Goal: Information Seeking & Learning: Learn about a topic

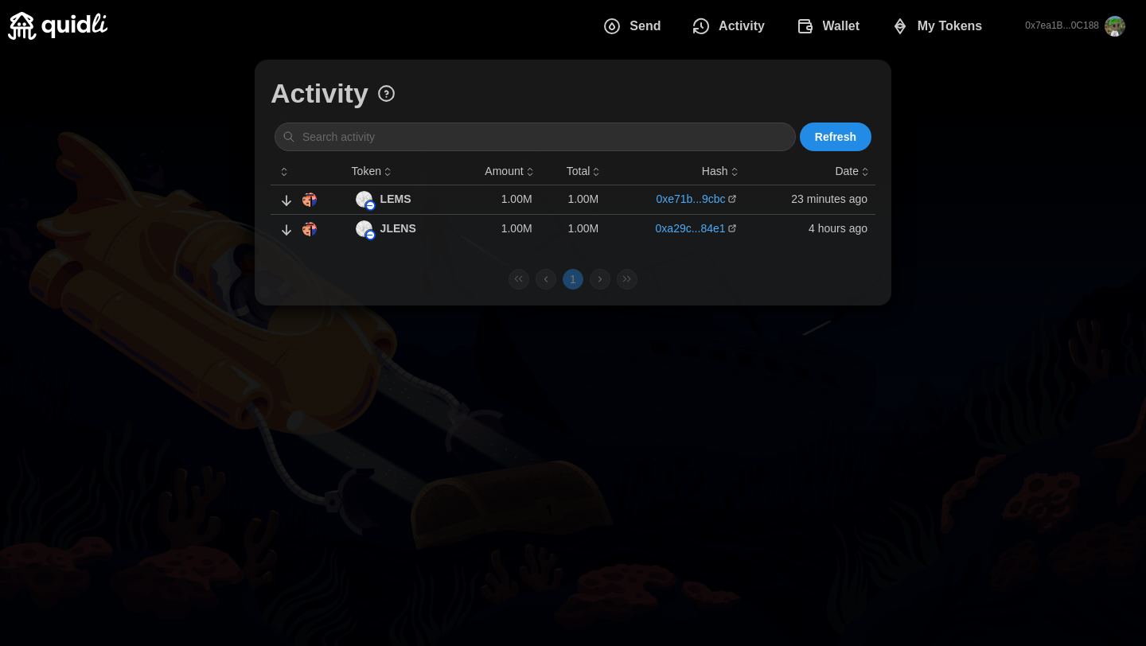
click at [953, 28] on span "My Tokens" at bounding box center [950, 26] width 65 height 32
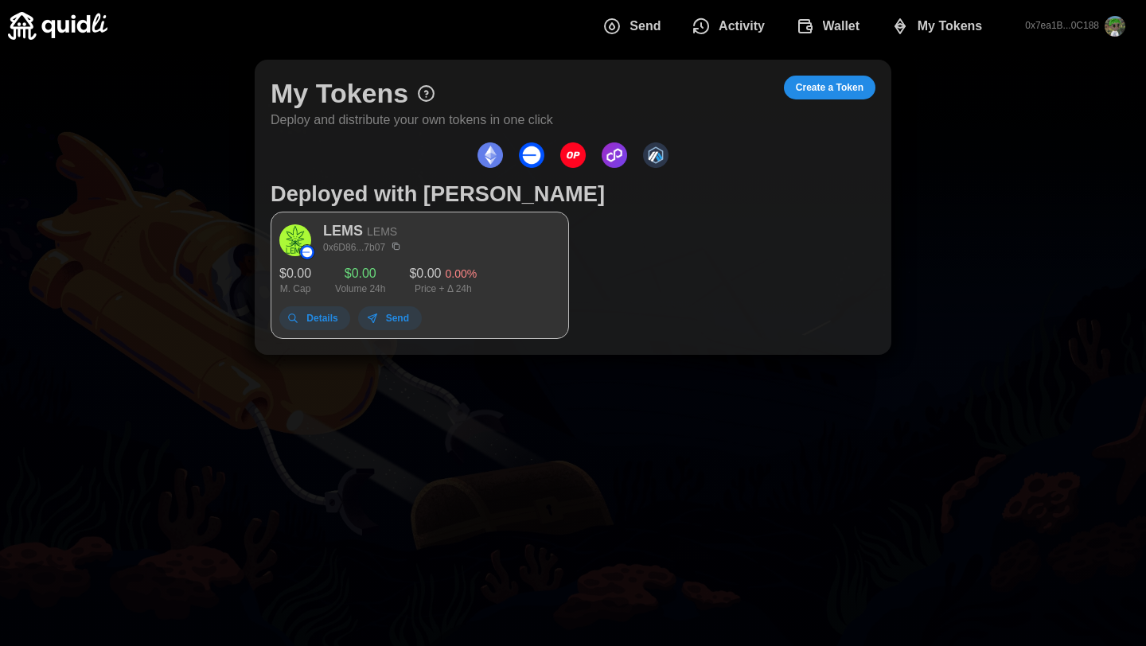
click at [488, 271] on div "$ 0.00 M. Cap $ 0.00 Volume 24h $ 0.00 0.00 % Price + Δ 24h" at bounding box center [419, 278] width 281 height 29
click at [408, 269] on div "$ 0.00 M. Cap $ 0.00 Volume 24h $ 0.00 0.00 % Price + Δ 24h" at bounding box center [419, 278] width 281 height 29
click at [336, 320] on span "Details" at bounding box center [321, 318] width 31 height 22
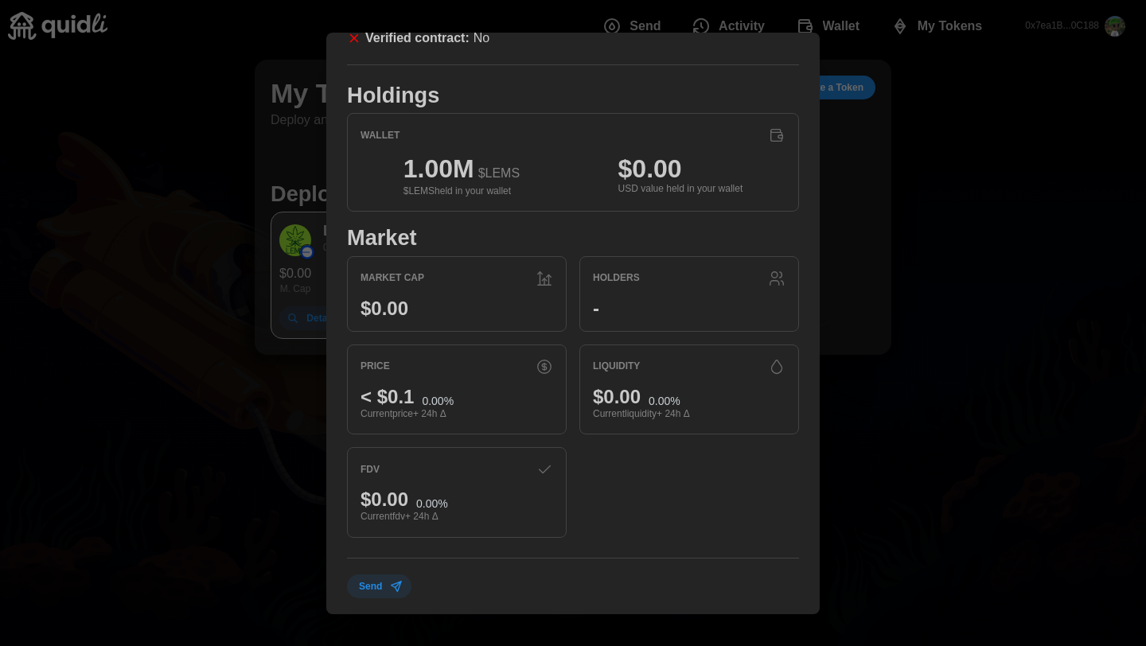
scroll to position [148, 0]
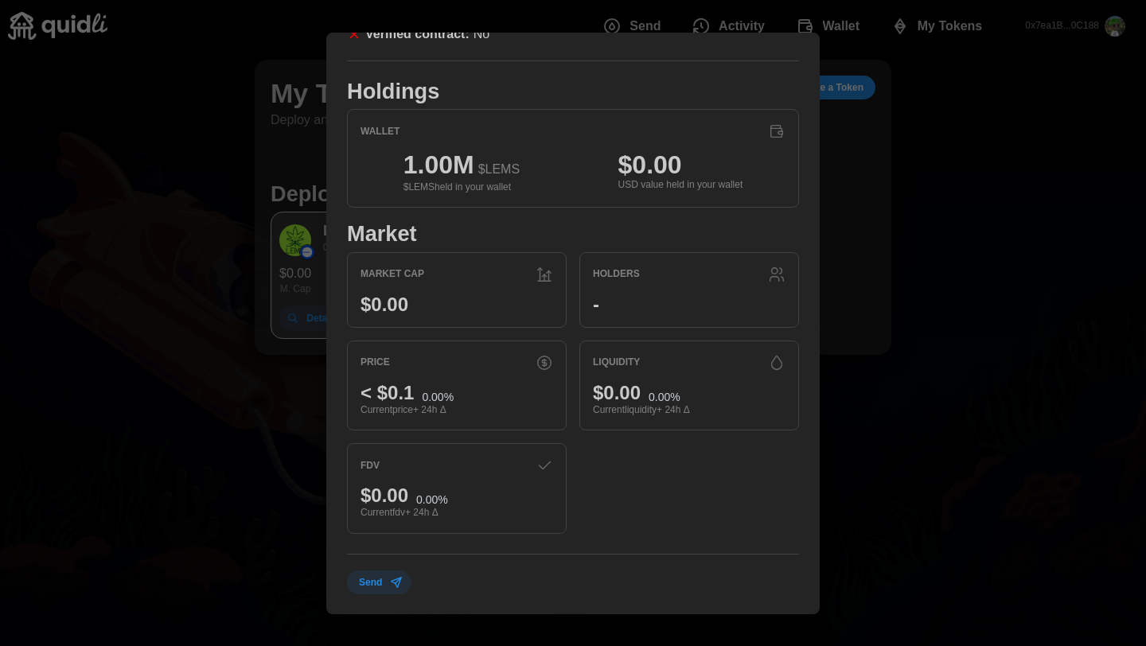
click at [904, 392] on div at bounding box center [573, 323] width 1146 height 646
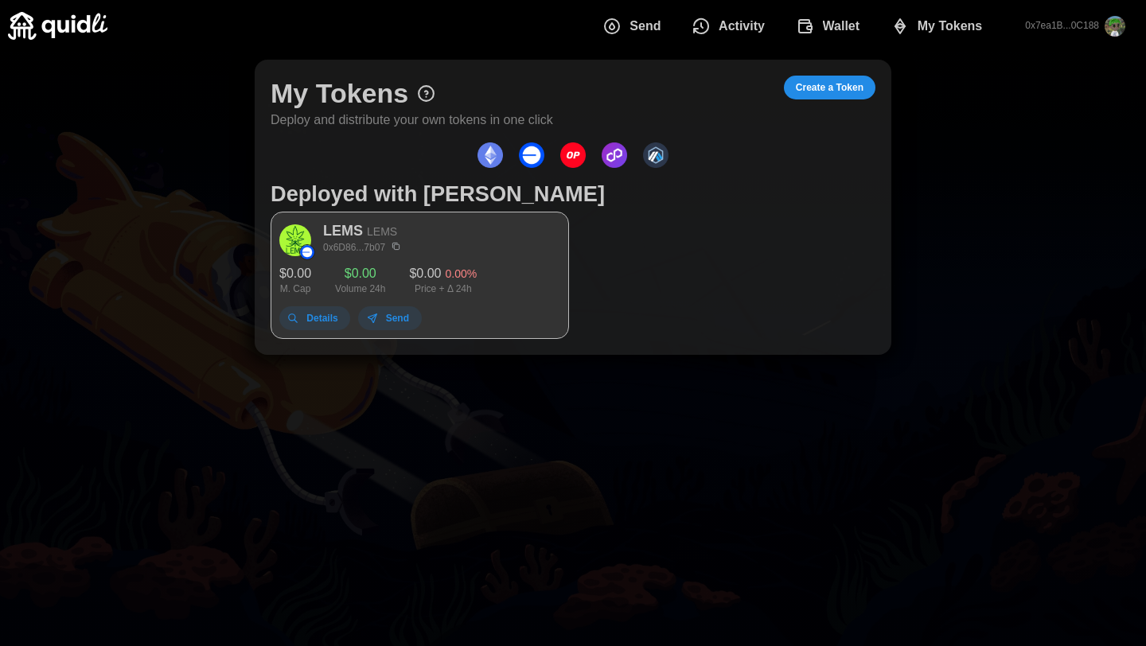
click at [532, 154] on img "dots" at bounding box center [531, 154] width 25 height 25
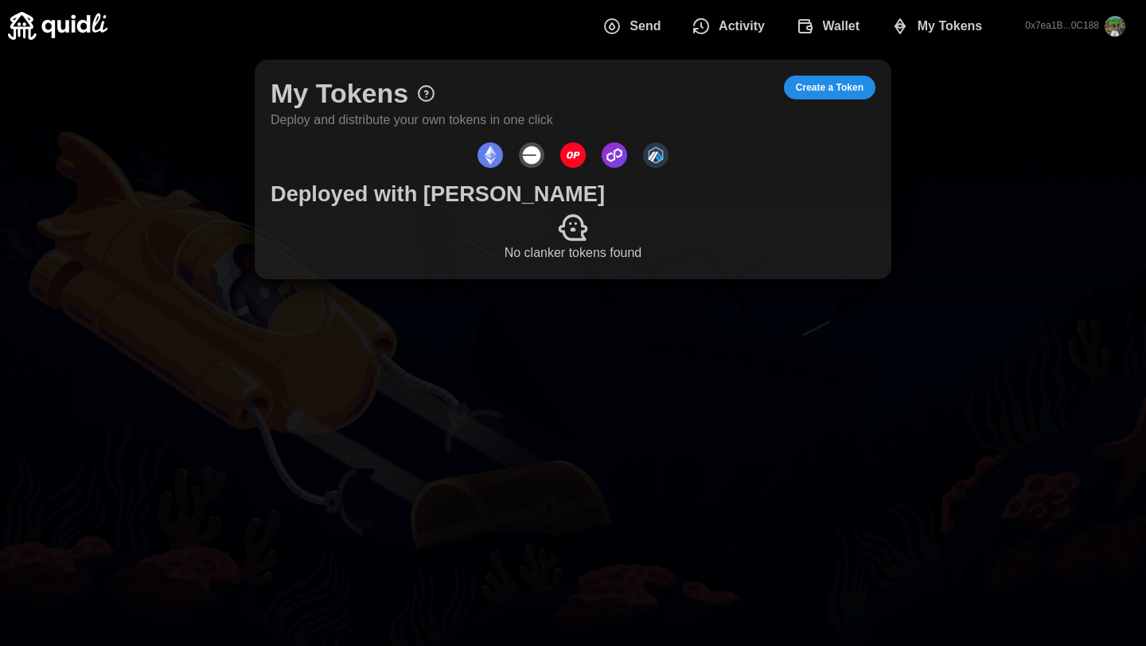
click at [532, 154] on img "dots" at bounding box center [531, 154] width 25 height 25
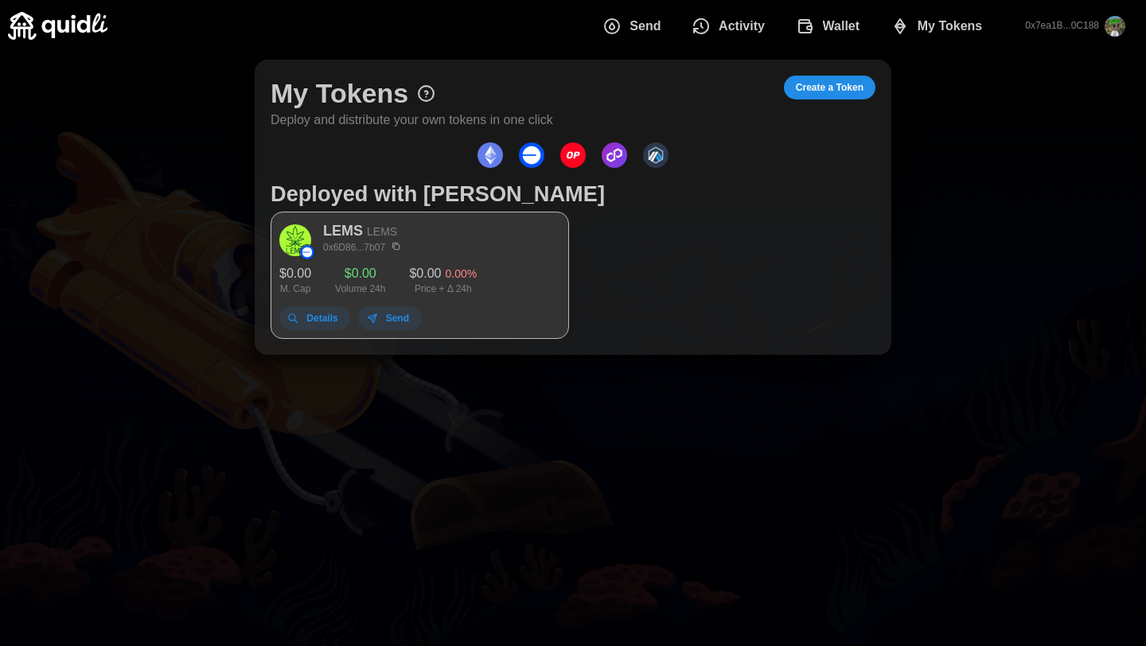
click at [653, 163] on img "dots" at bounding box center [655, 154] width 25 height 25
click at [610, 156] on img "dots" at bounding box center [614, 154] width 25 height 25
click at [570, 155] on img "dots" at bounding box center [572, 154] width 25 height 25
click at [486, 150] on img "dots" at bounding box center [490, 154] width 25 height 25
